Goal: Information Seeking & Learning: Learn about a topic

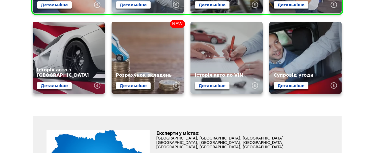
scroll to position [304, 0]
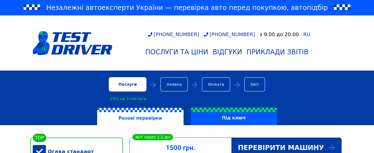
scroll to position [111, 0]
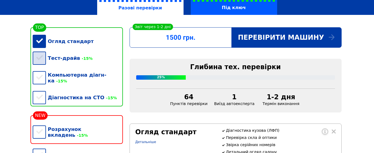
click at [40, 60] on div "Тест-драйв -15%" at bounding box center [78, 58] width 90 height 17
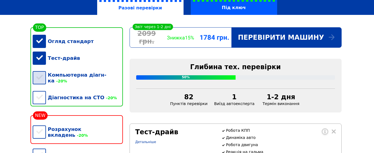
click at [40, 77] on div "Компьютерна діагн-ка -20%" at bounding box center [78, 78] width 90 height 23
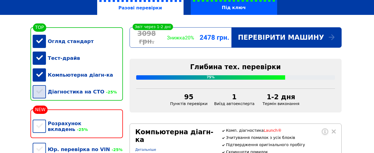
click at [42, 93] on div "Діагностика на СТО -25%" at bounding box center [78, 91] width 90 height 17
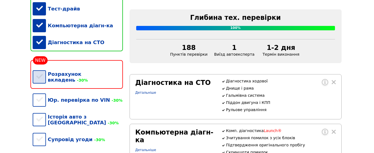
scroll to position [166, 0]
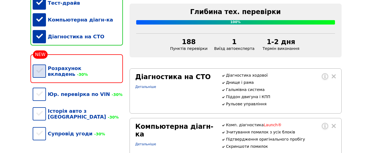
click at [40, 74] on div "Розрахунок вкладень -30%" at bounding box center [78, 71] width 90 height 23
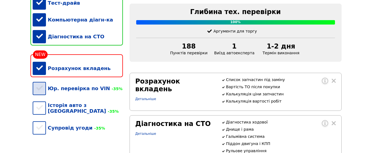
click at [44, 93] on div "Юр. перевірка по VIN -35%" at bounding box center [78, 88] width 90 height 17
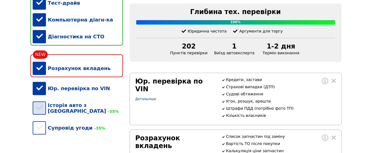
click at [41, 111] on div "Історія авто з [GEOGRAPHIC_DATA] -35%" at bounding box center [78, 108] width 90 height 23
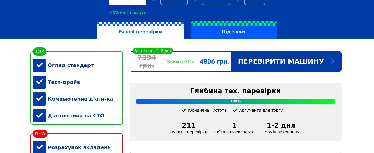
scroll to position [83, 0]
